Goal: Find specific page/section: Find specific page/section

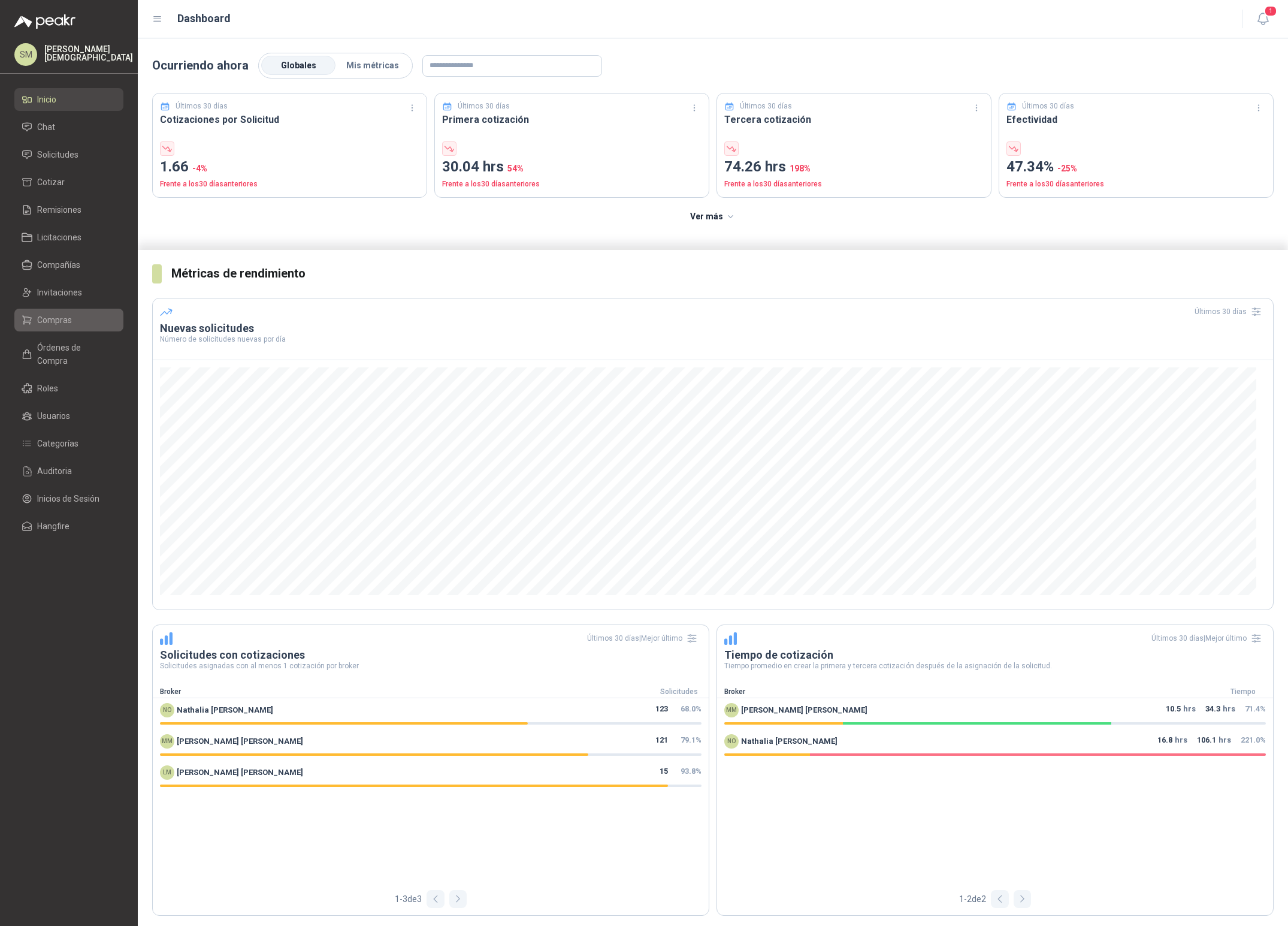
click at [82, 323] on li "Compras" at bounding box center [69, 320] width 95 height 13
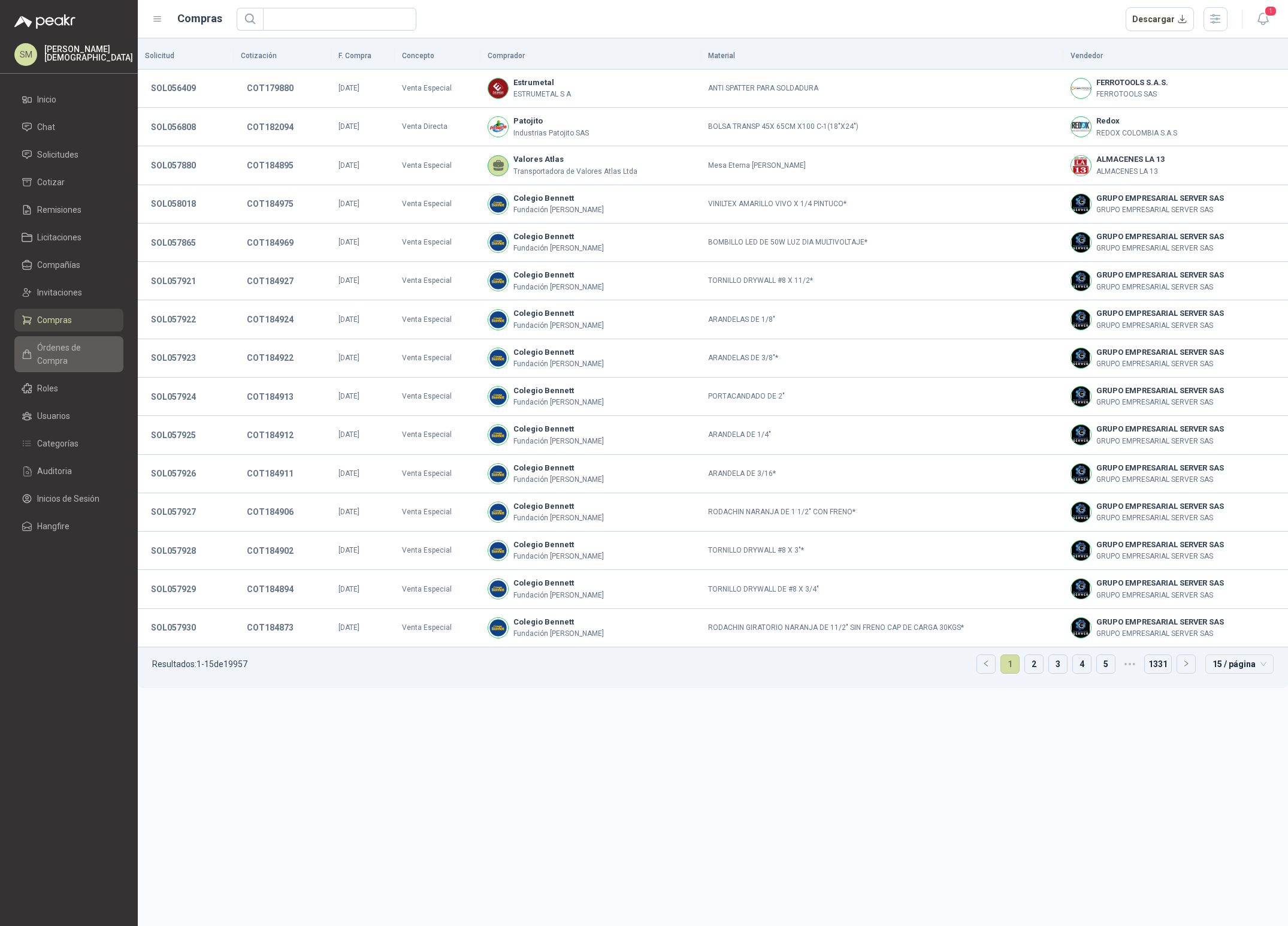
click at [64, 352] on span "Órdenes de Compra" at bounding box center [74, 353] width 75 height 26
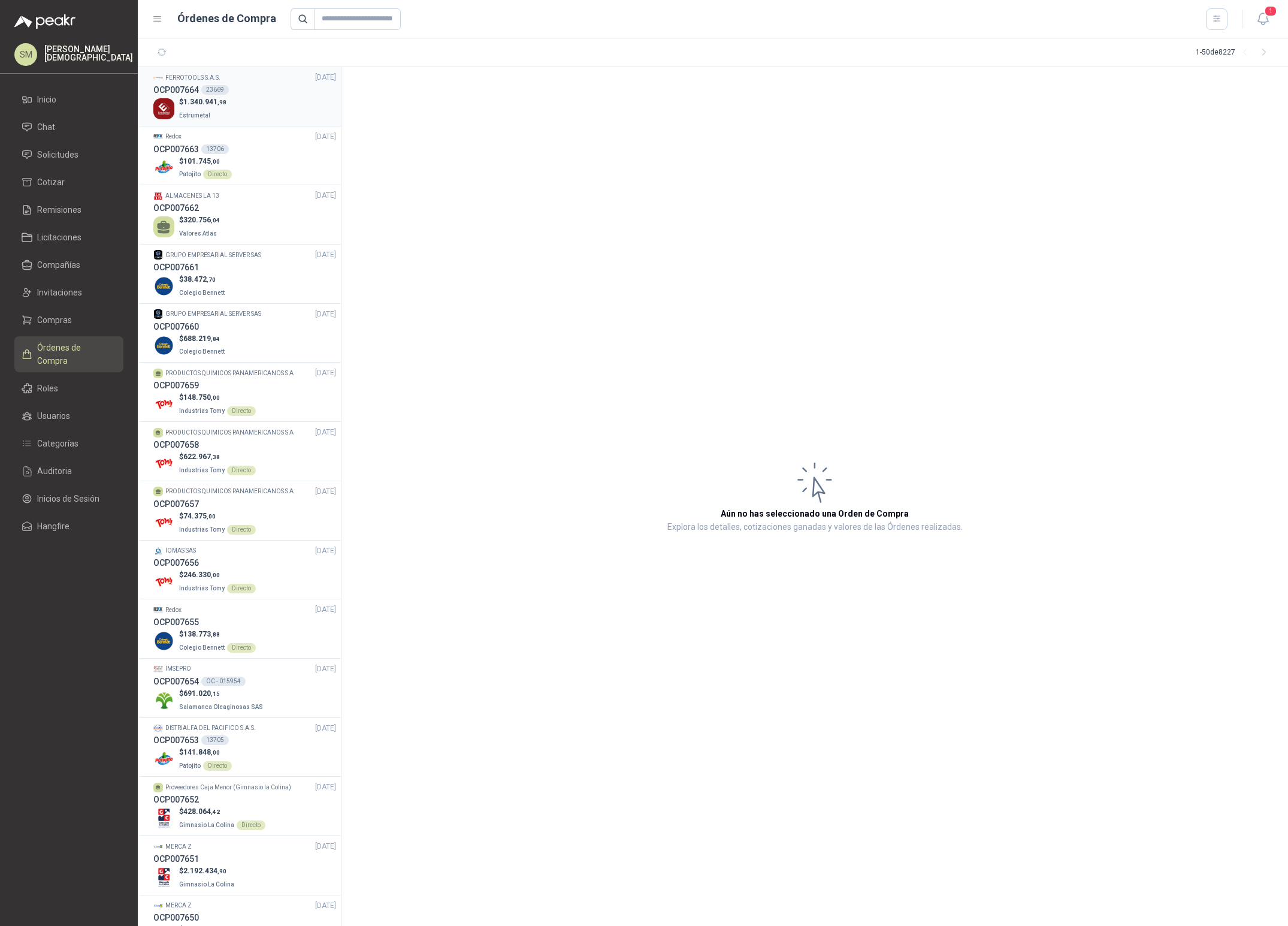
click at [253, 110] on div "$ 1.340.941 ,98 Estrumetal" at bounding box center [244, 108] width 182 height 24
